Goal: Check status: Check status

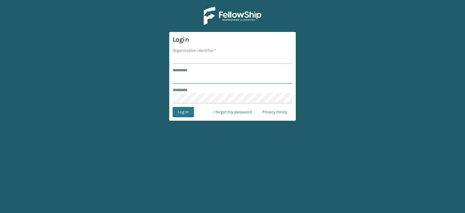
type input "******"
type input "WindGap"
click at [173, 107] on button "Log In" at bounding box center [183, 112] width 21 height 10
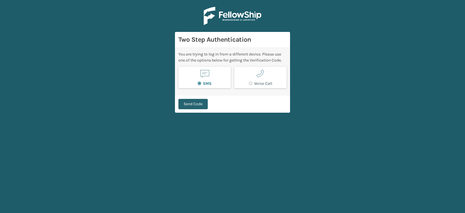
click at [185, 107] on button "Send Code" at bounding box center [192, 104] width 29 height 10
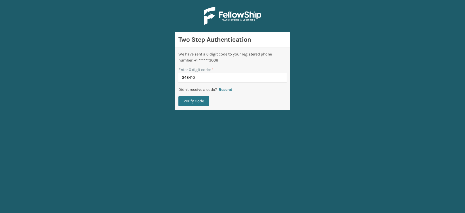
type input "243410"
click at [178, 96] on button "Verify Code" at bounding box center [193, 101] width 31 height 10
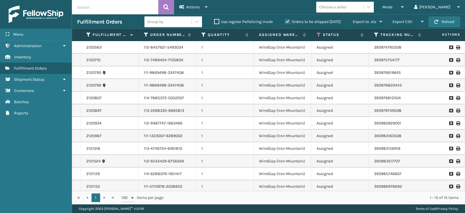
click at [273, 136] on td "WindGap (Iron Mountain)" at bounding box center [283, 136] width 58 height 13
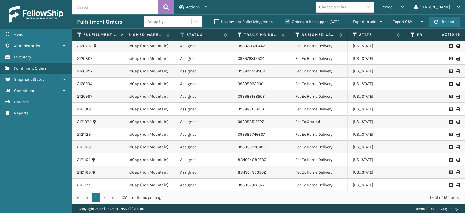
scroll to position [40, 136]
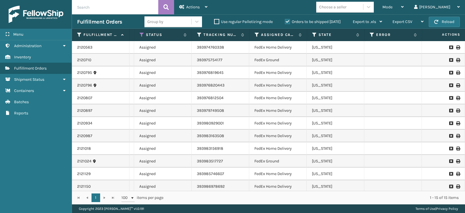
click at [198, 90] on td "393976820443" at bounding box center [221, 85] width 58 height 13
